Goal: Task Accomplishment & Management: Manage account settings

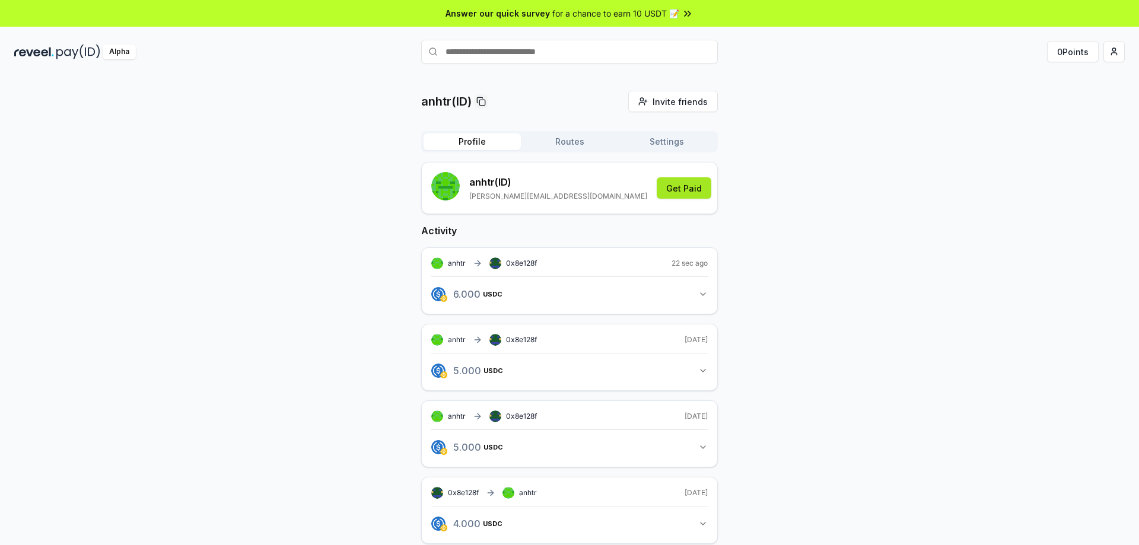
click at [682, 190] on button "Get Paid" at bounding box center [683, 187] width 55 height 21
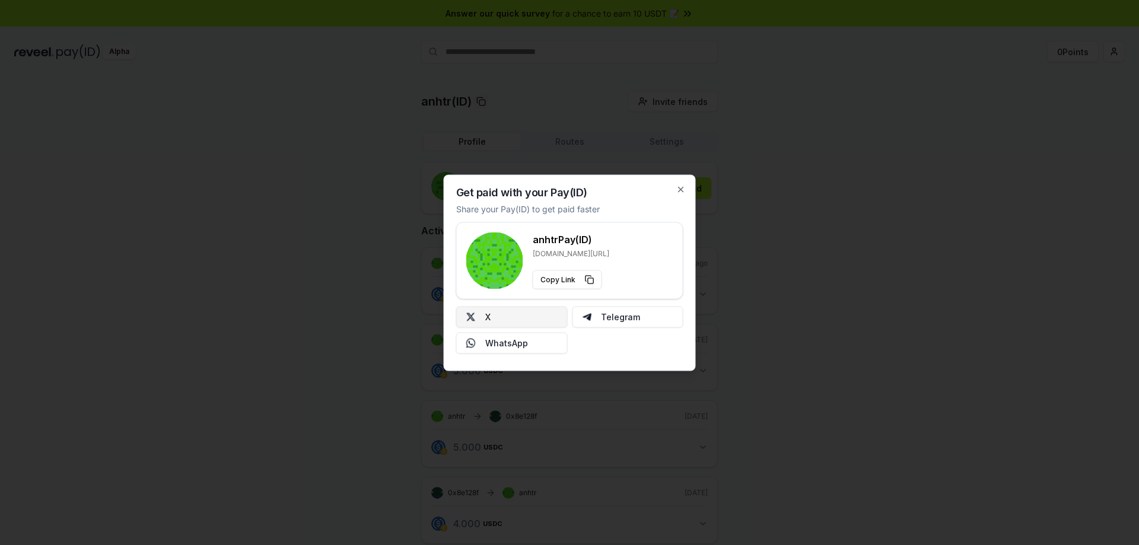
click at [498, 316] on button "X" at bounding box center [511, 316] width 111 height 21
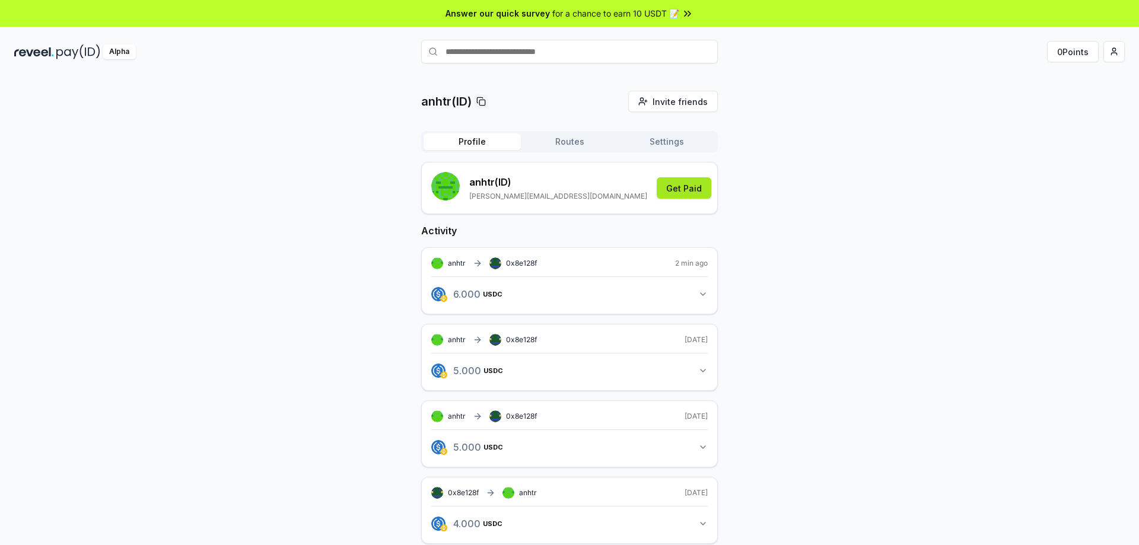
click at [683, 193] on button "Get Paid" at bounding box center [683, 187] width 55 height 21
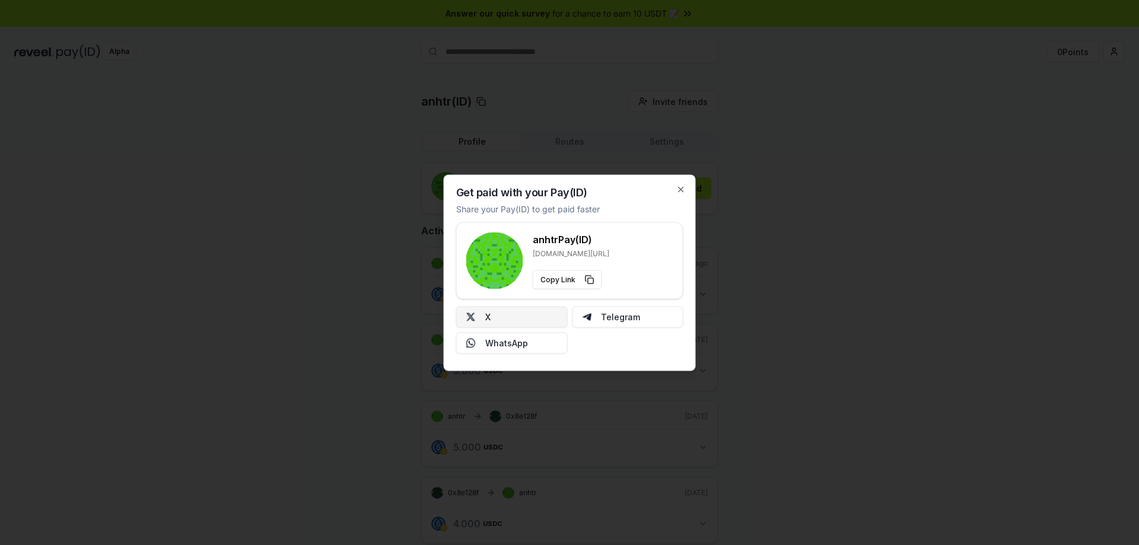
click at [512, 317] on button "X" at bounding box center [511, 316] width 111 height 21
click at [682, 190] on icon "button" at bounding box center [680, 188] width 9 height 9
